Goal: Task Accomplishment & Management: Complete application form

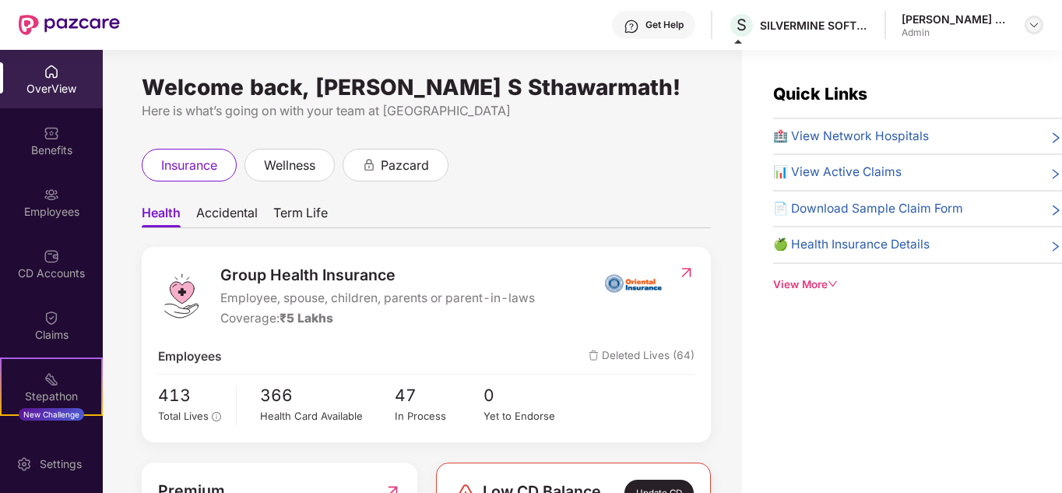
click at [1039, 26] on img at bounding box center [1034, 25] width 12 height 12
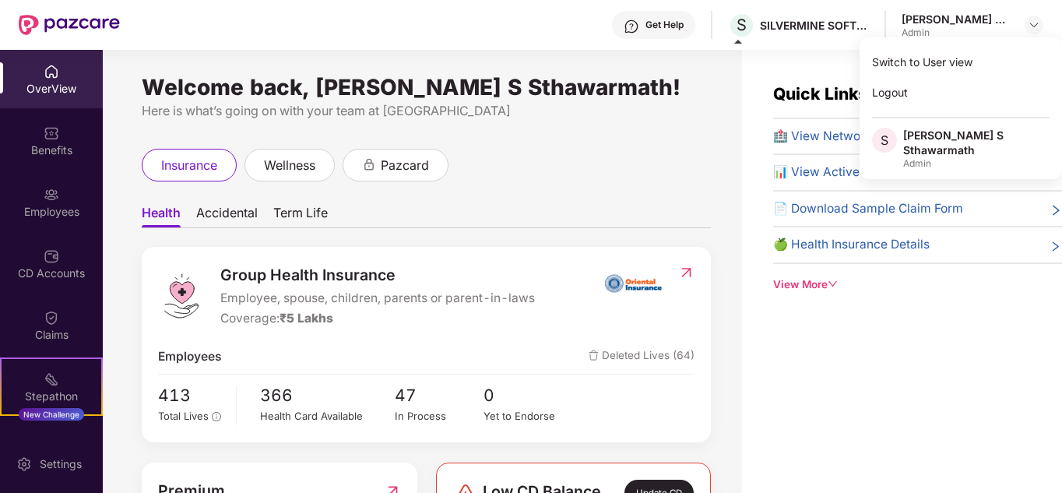
click at [668, 222] on ul "Health Accidental Term Life" at bounding box center [426, 212] width 569 height 31
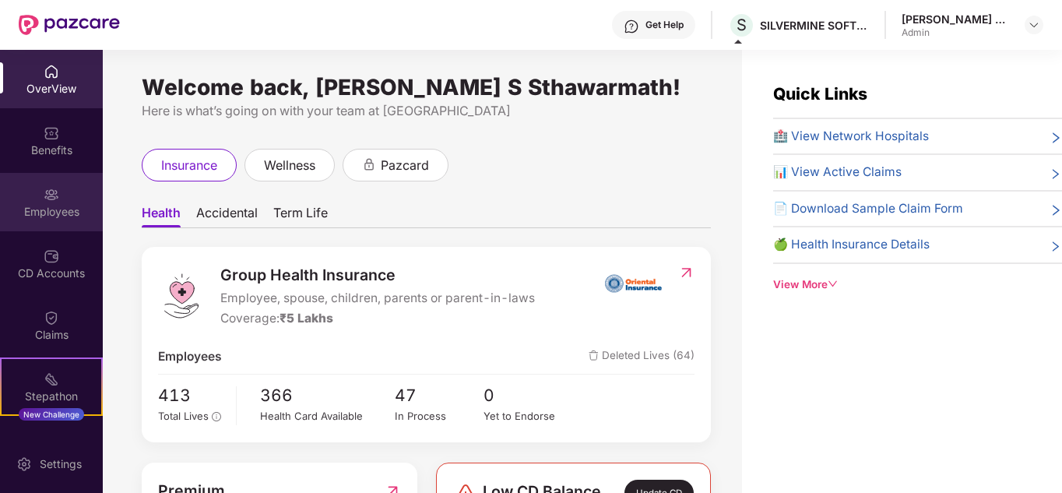
click at [36, 189] on div "Employees" at bounding box center [51, 202] width 103 height 58
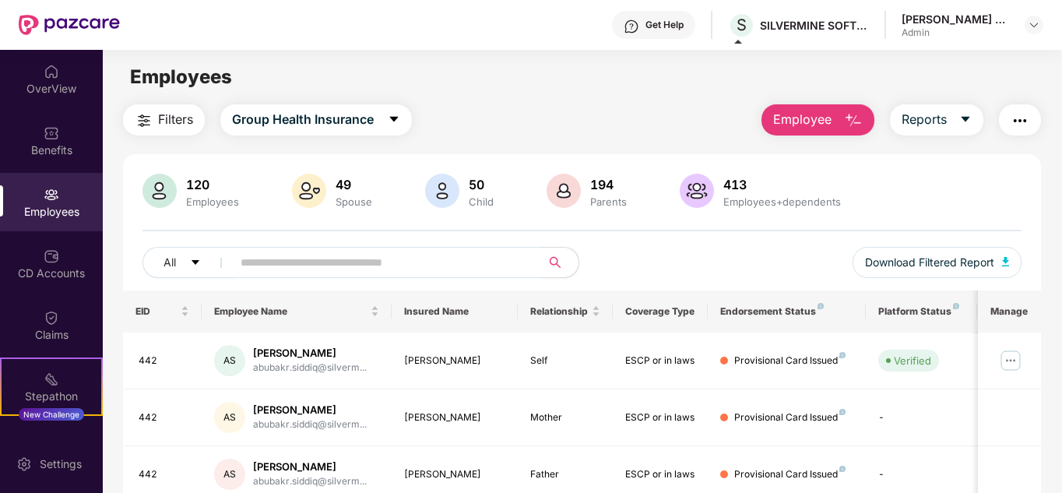
click at [814, 124] on span "Employee" at bounding box center [802, 119] width 58 height 19
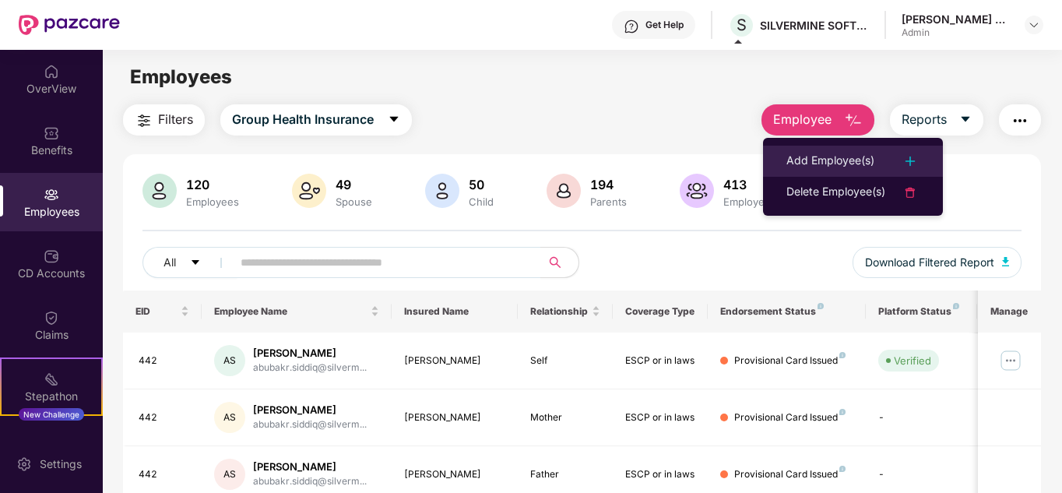
click at [875, 162] on div "Add Employee(s)" at bounding box center [852, 161] width 133 height 19
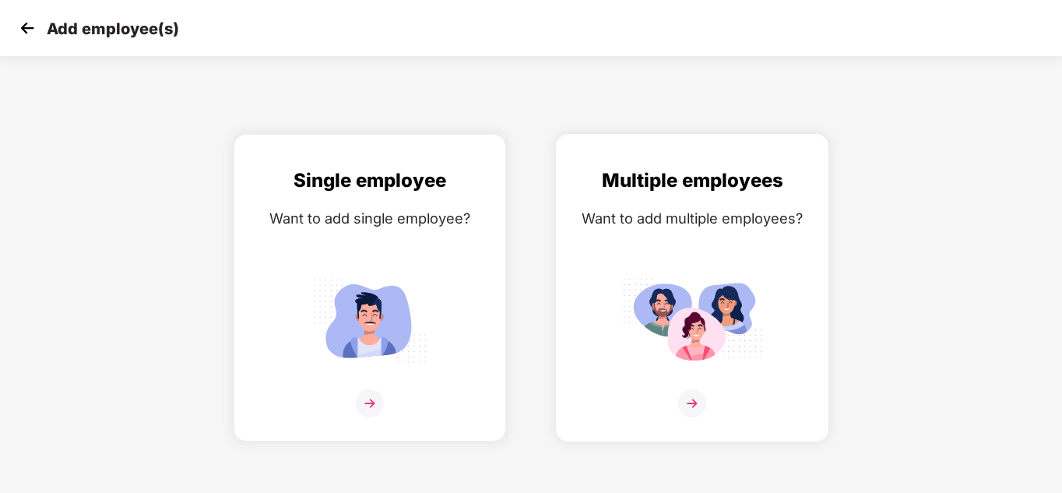
click at [700, 399] on img at bounding box center [692, 403] width 28 height 28
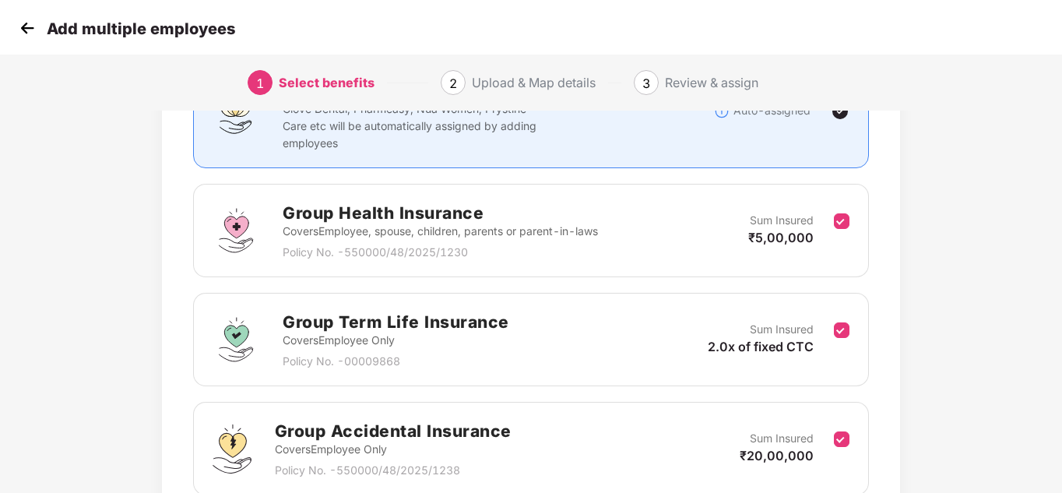
scroll to position [301, 0]
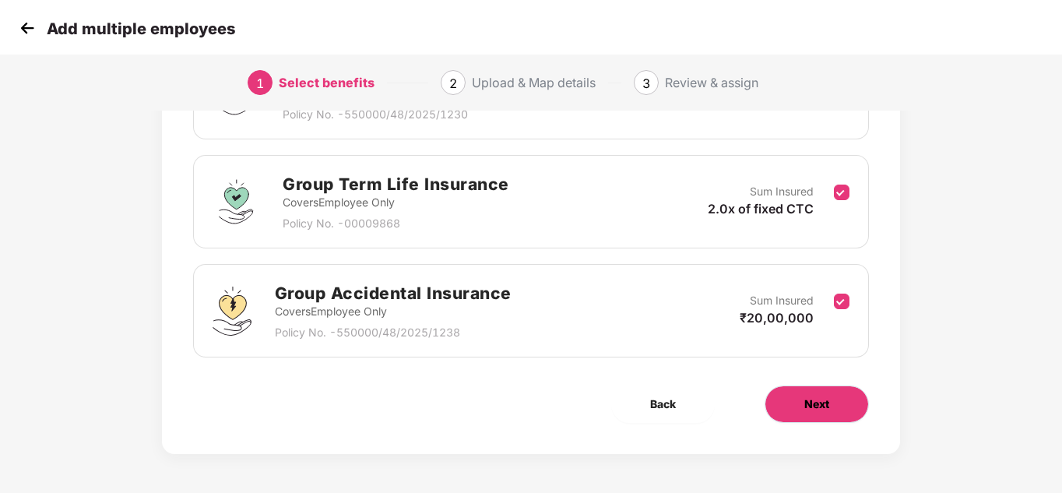
click at [821, 403] on span "Next" at bounding box center [816, 404] width 25 height 17
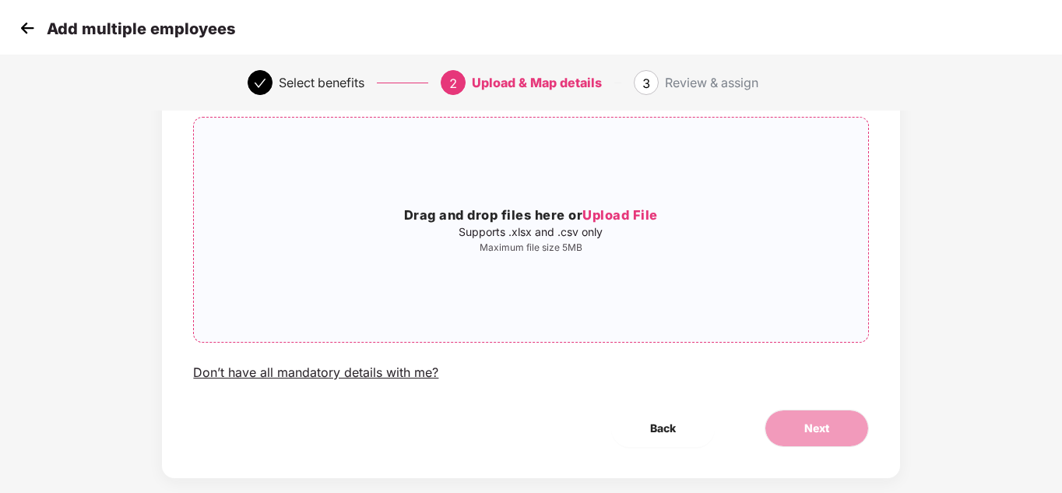
scroll to position [107, 0]
click at [643, 210] on span "Upload File" at bounding box center [620, 216] width 76 height 16
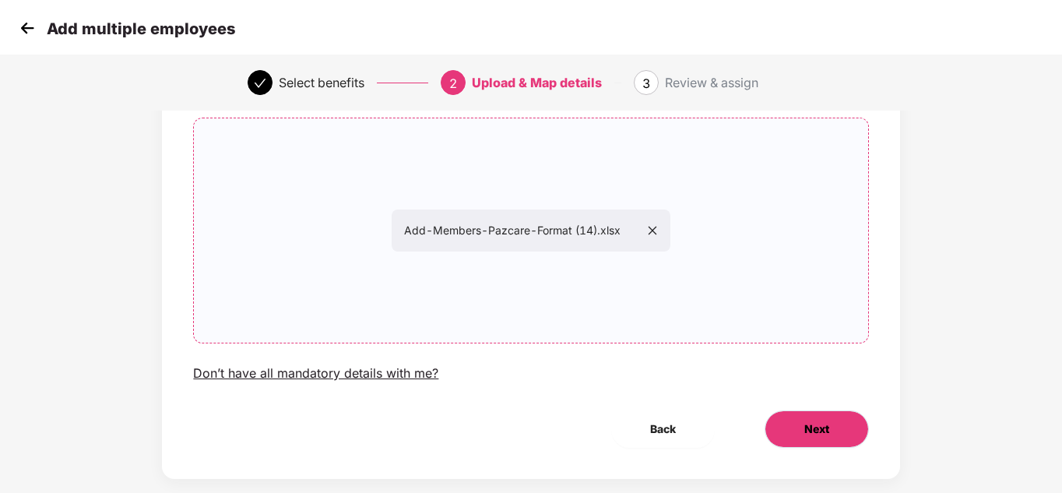
click at [851, 433] on button "Next" at bounding box center [817, 428] width 104 height 37
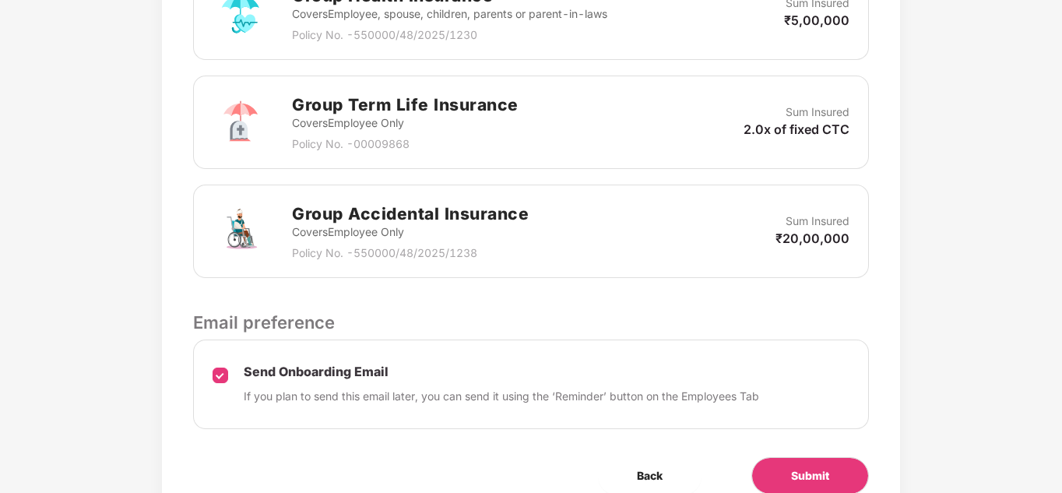
scroll to position [610, 0]
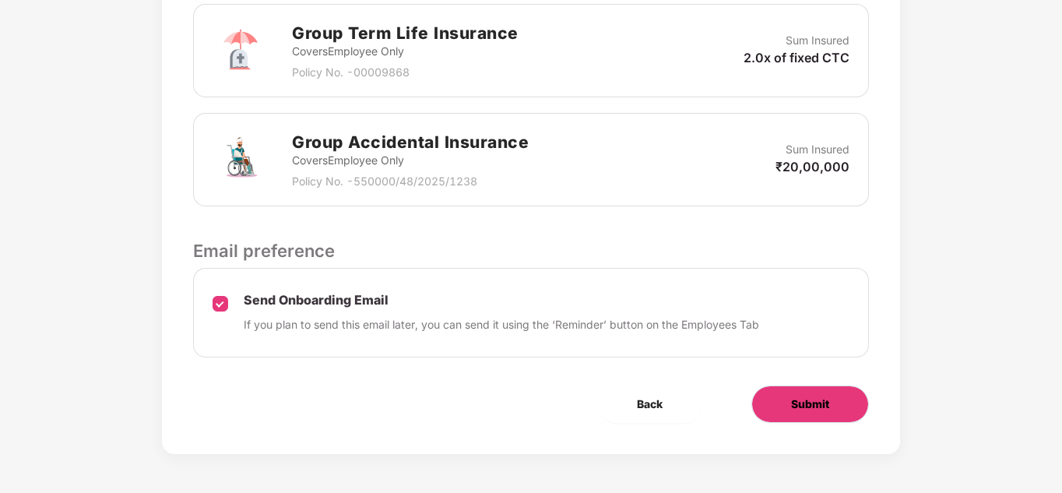
click at [820, 399] on span "Submit" at bounding box center [810, 404] width 38 height 17
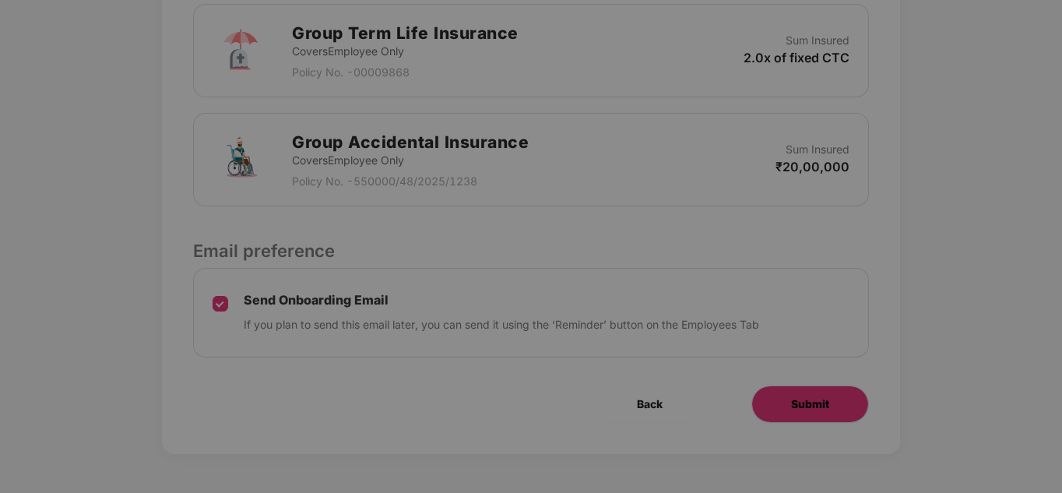
scroll to position [0, 0]
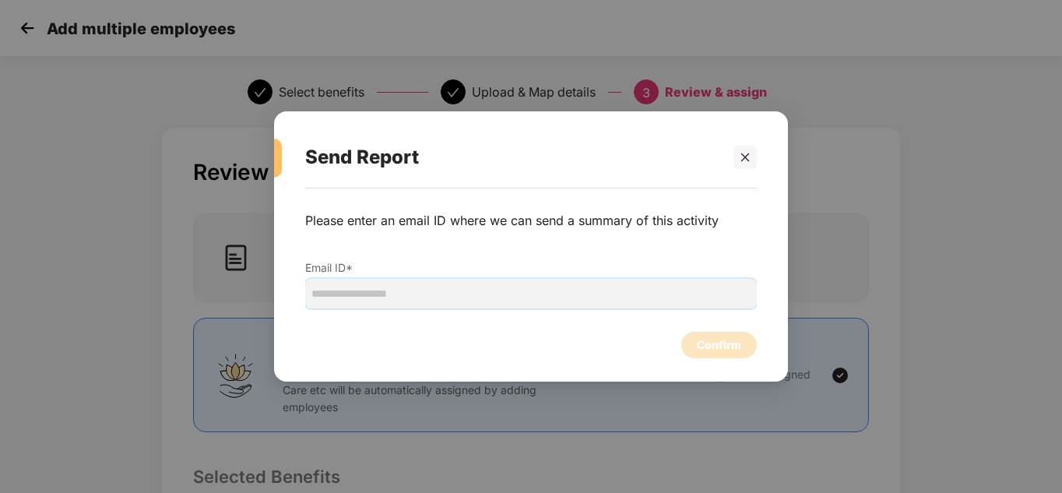
click at [547, 287] on input "email" at bounding box center [531, 294] width 452 height 30
type input "**********"
click at [735, 343] on div "Confirm" at bounding box center [719, 344] width 44 height 17
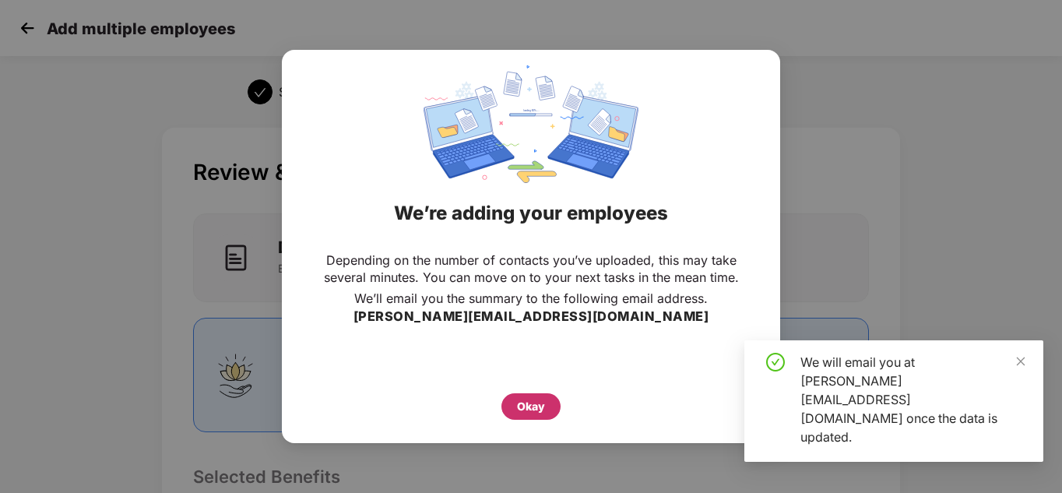
click at [537, 402] on div "Okay" at bounding box center [531, 406] width 28 height 17
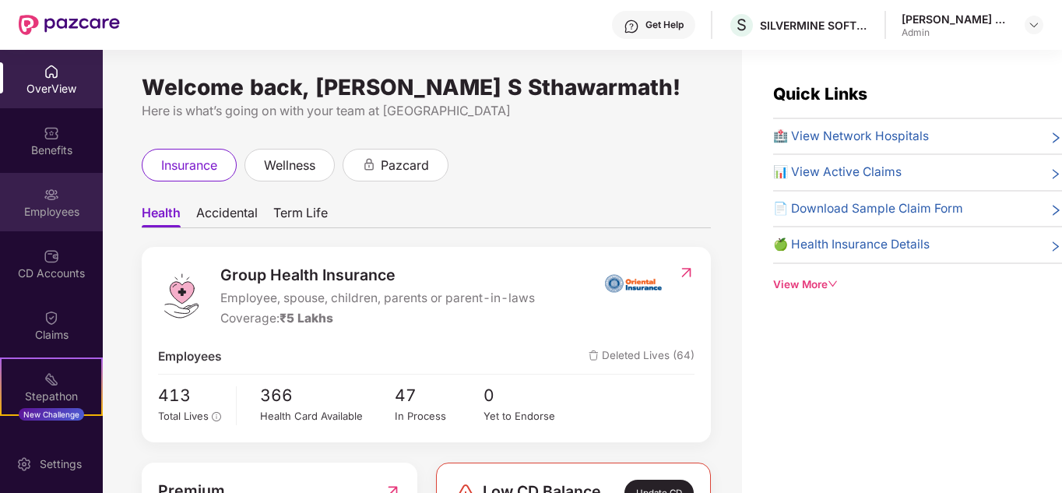
click at [42, 213] on div "Employees" at bounding box center [51, 212] width 103 height 16
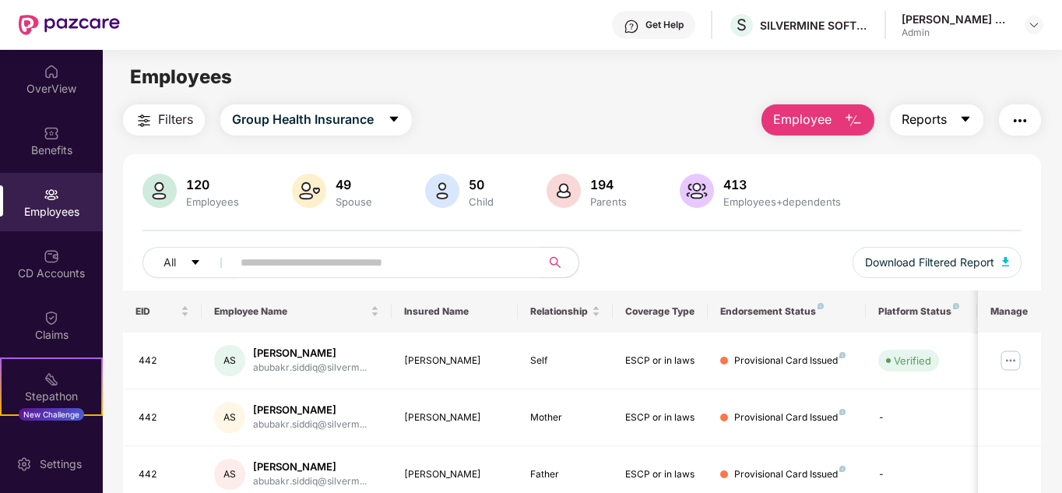
click at [962, 124] on icon "caret-down" at bounding box center [965, 119] width 12 height 12
click at [697, 90] on div "Employees" at bounding box center [582, 77] width 958 height 30
click at [798, 118] on span "Employee" at bounding box center [802, 119] width 58 height 19
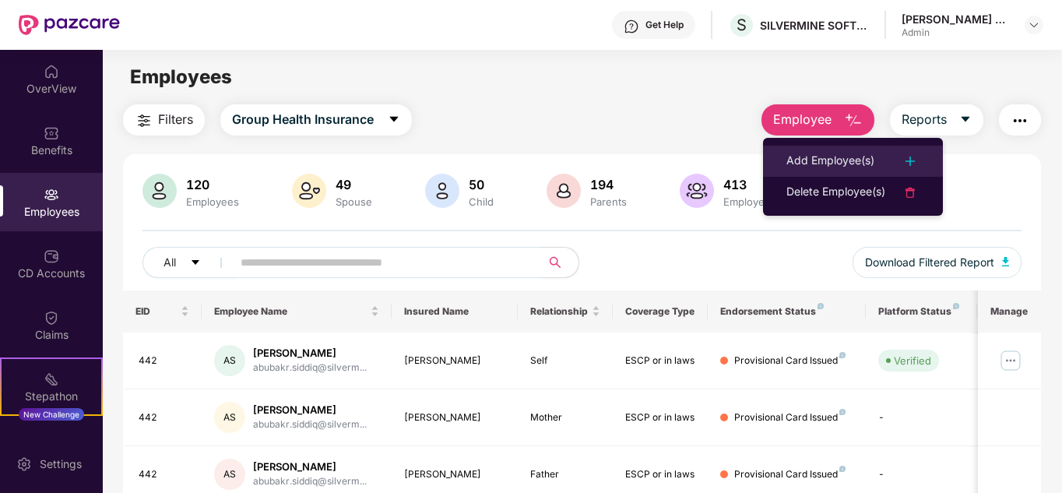
click at [826, 154] on div "Add Employee(s)" at bounding box center [830, 161] width 88 height 19
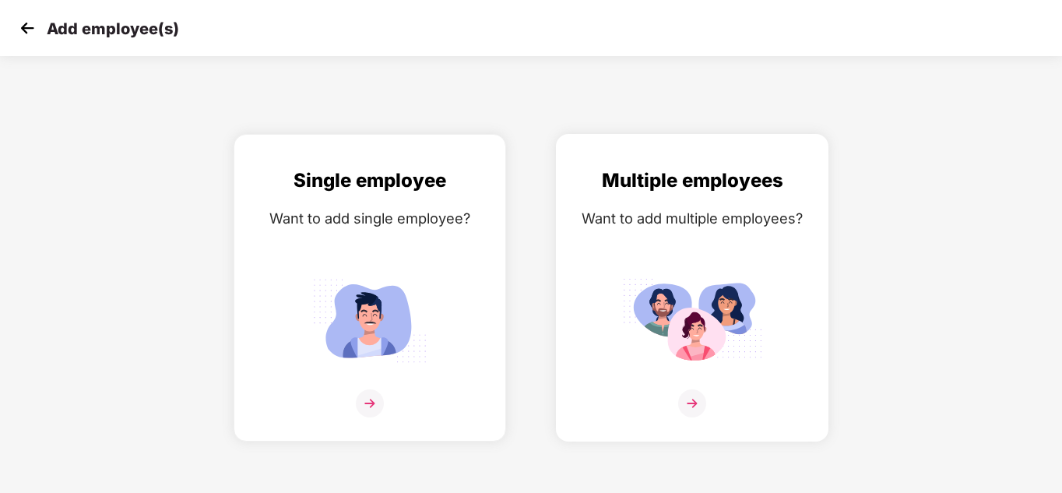
click at [691, 364] on img at bounding box center [692, 320] width 140 height 97
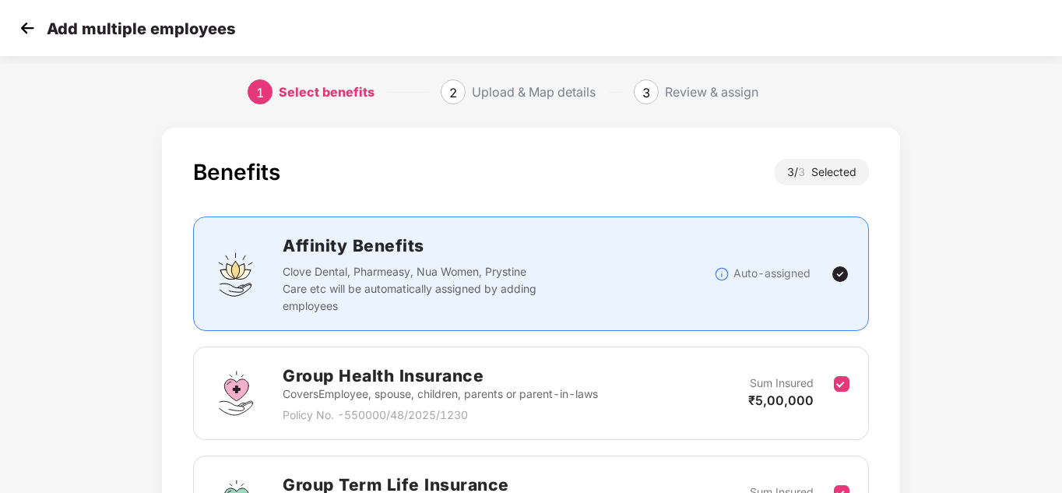
scroll to position [301, 0]
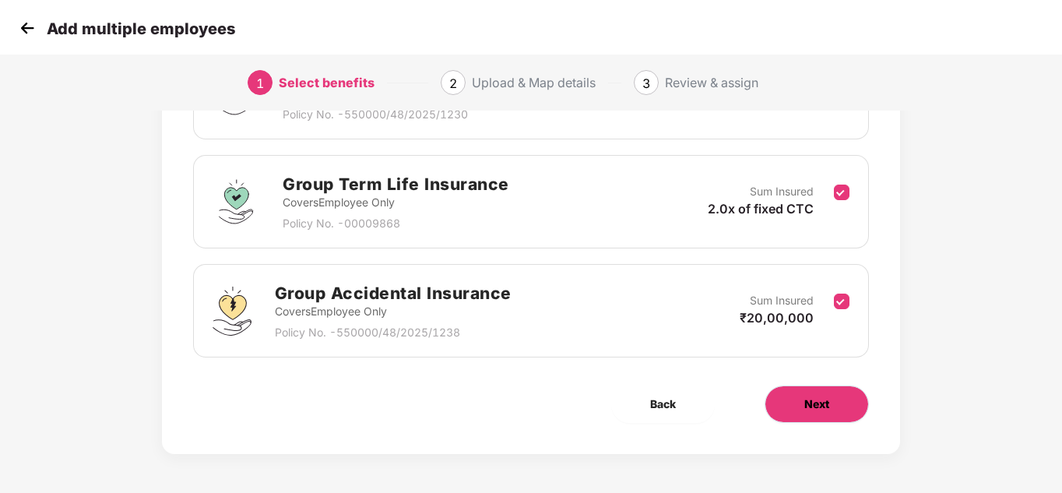
click at [832, 392] on button "Next" at bounding box center [817, 403] width 104 height 37
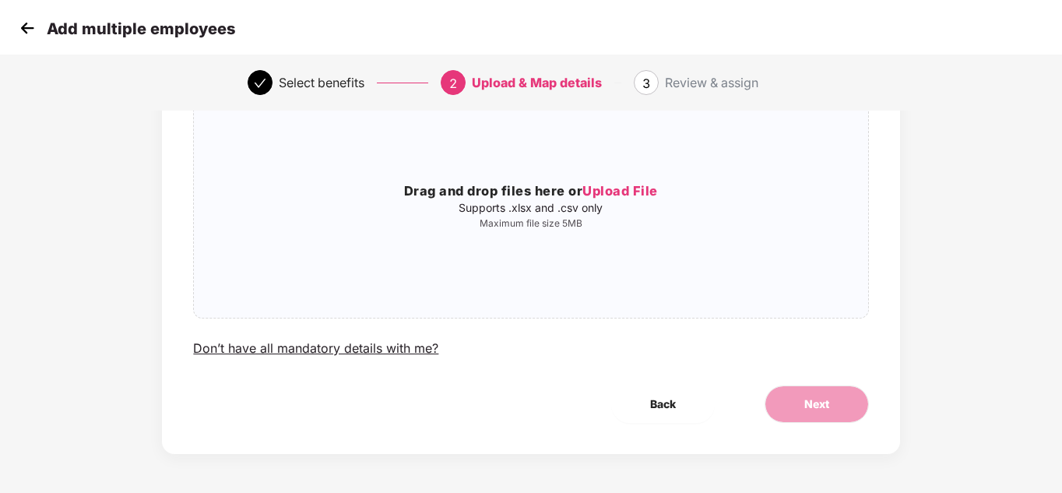
scroll to position [0, 0]
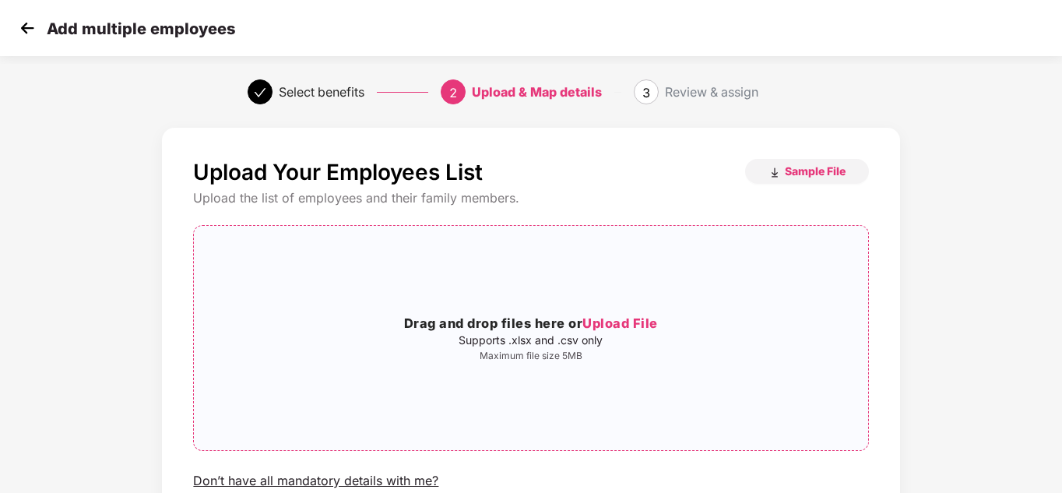
click at [635, 318] on span "Upload File" at bounding box center [620, 323] width 76 height 16
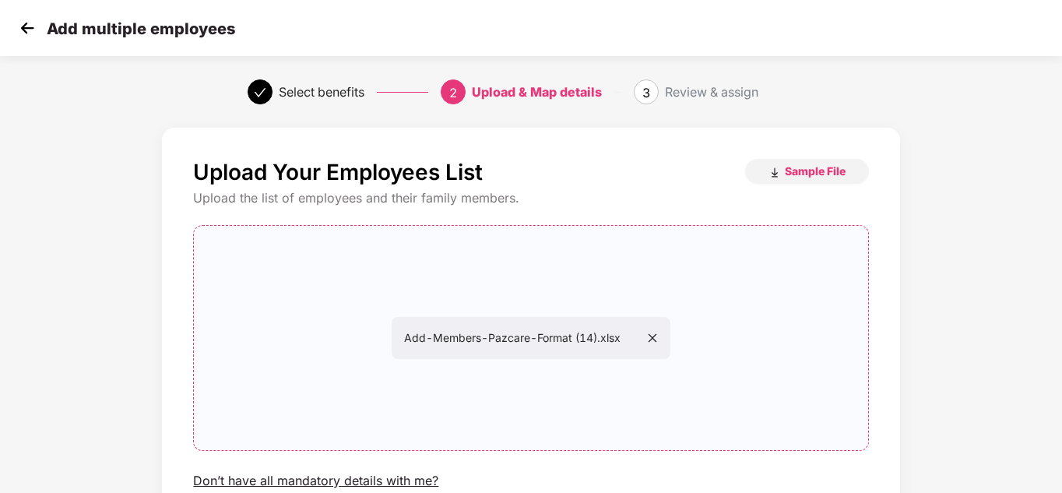
scroll to position [132, 0]
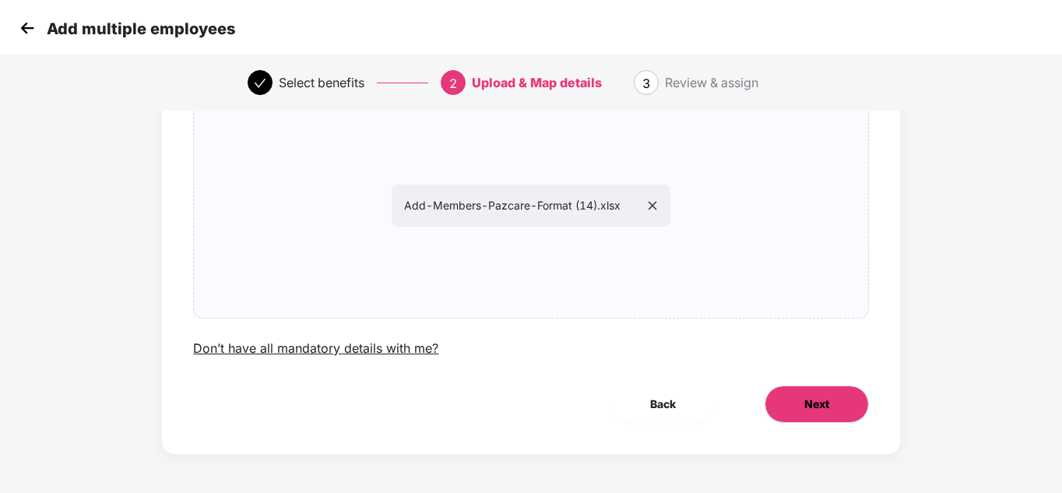
click at [828, 403] on span "Next" at bounding box center [816, 404] width 25 height 17
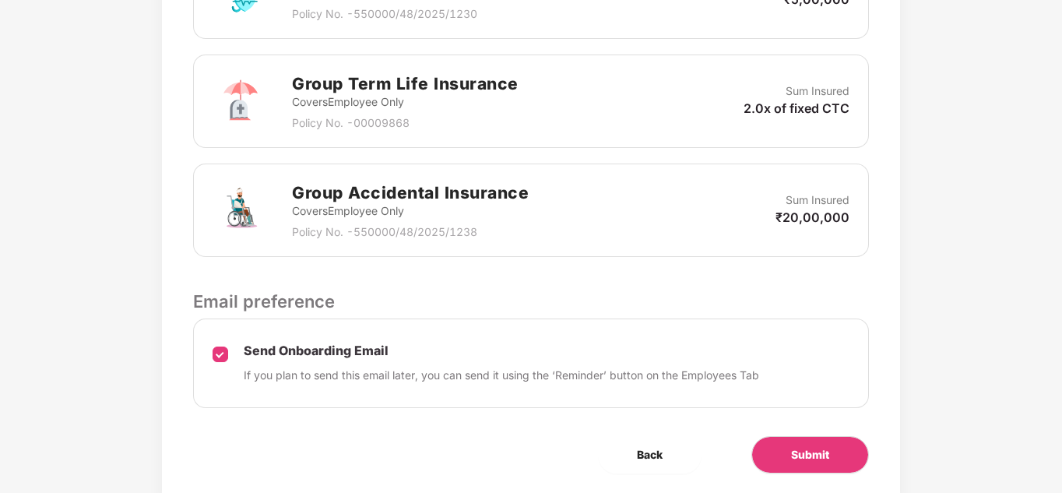
scroll to position [610, 0]
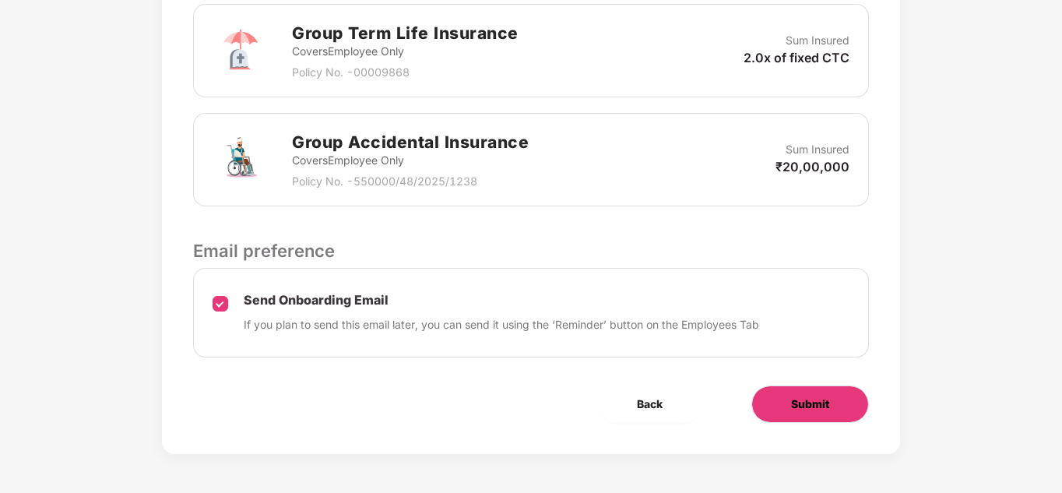
click at [828, 404] on span "Submit" at bounding box center [810, 404] width 38 height 17
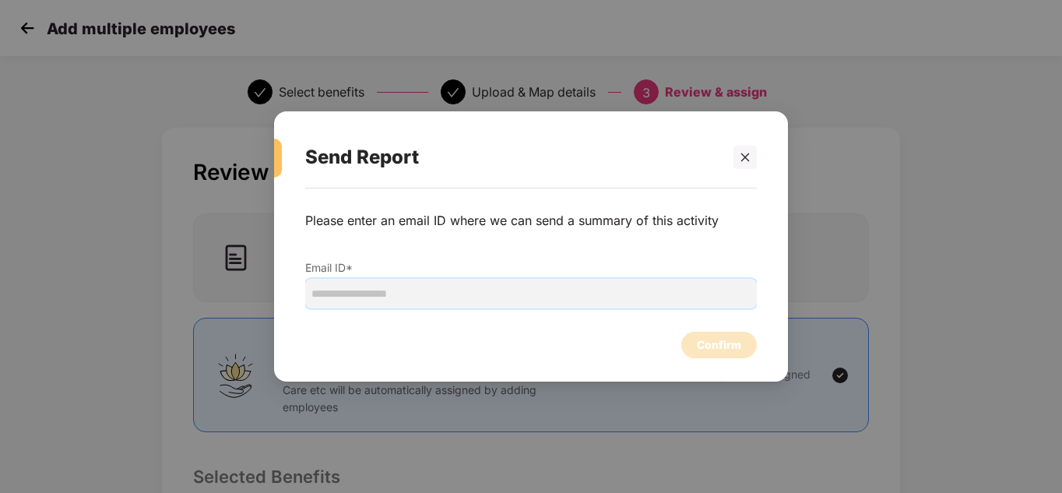
click at [600, 303] on input "email" at bounding box center [531, 294] width 452 height 30
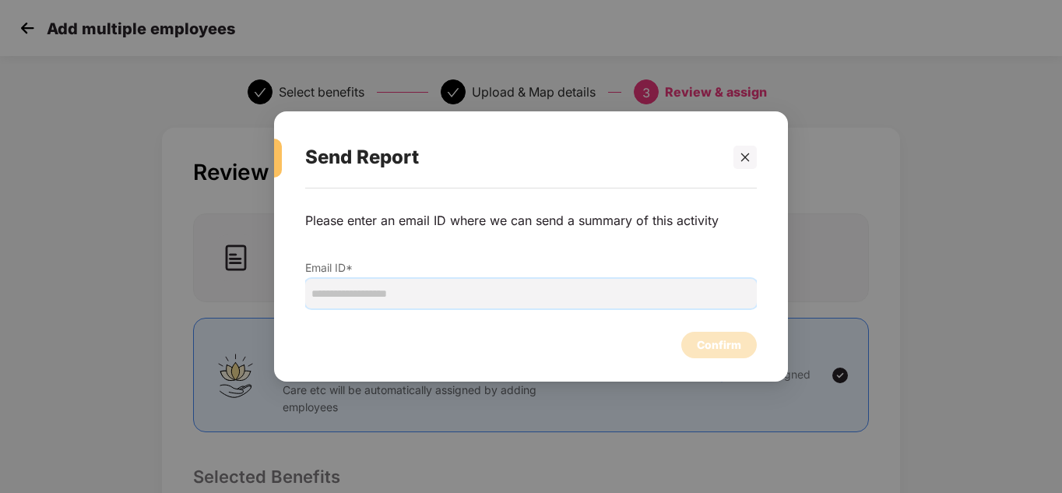
click at [600, 303] on input "email" at bounding box center [531, 294] width 452 height 30
type input "**********"
click at [731, 341] on div "Confirm" at bounding box center [719, 344] width 44 height 17
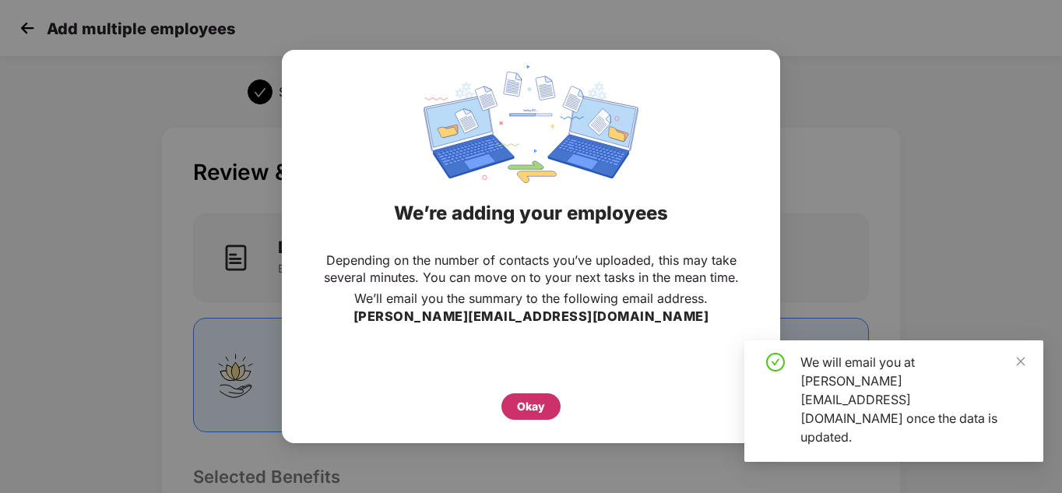
click at [547, 409] on div "Okay" at bounding box center [530, 406] width 59 height 26
